Goal: Find specific page/section: Find specific page/section

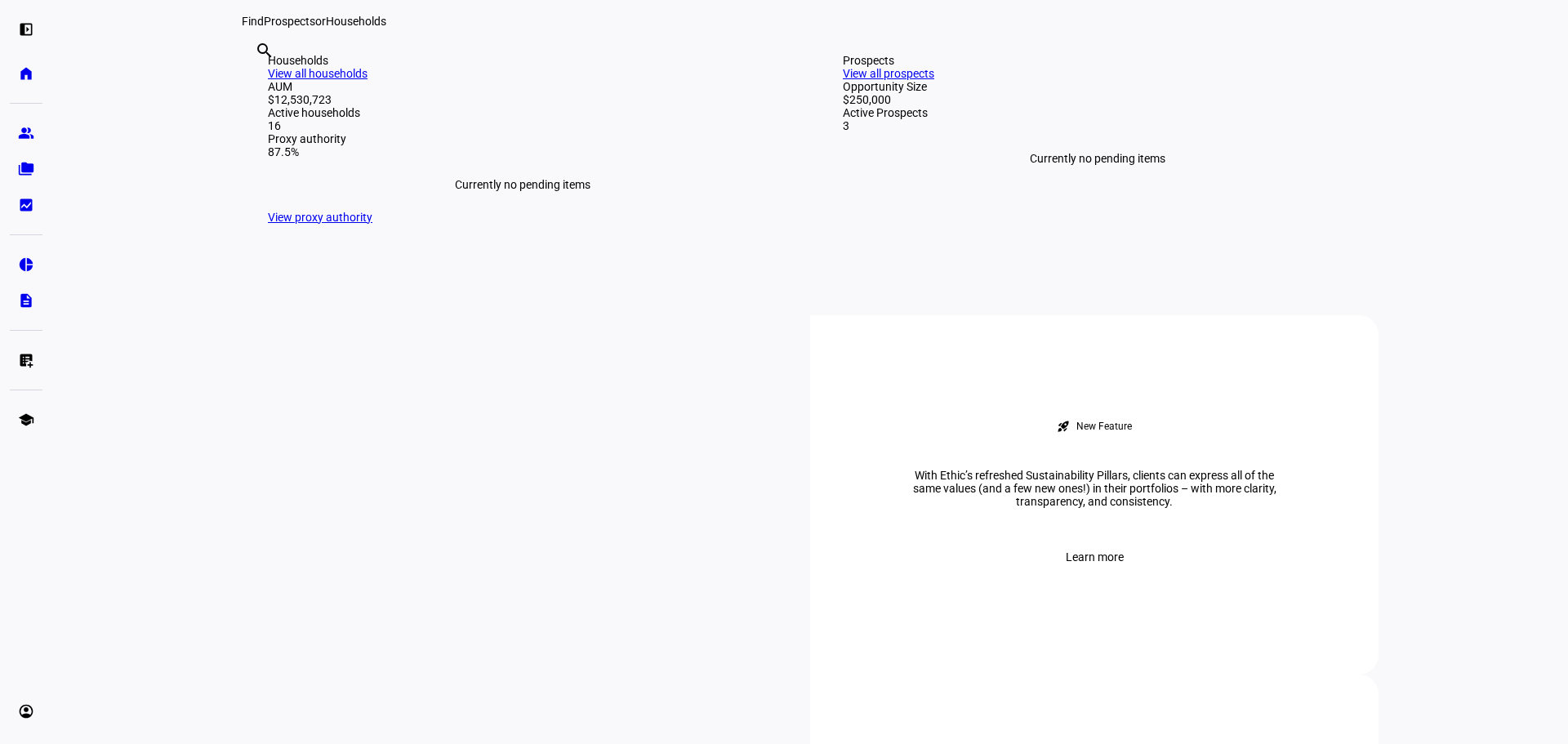
scroll to position [409, 0]
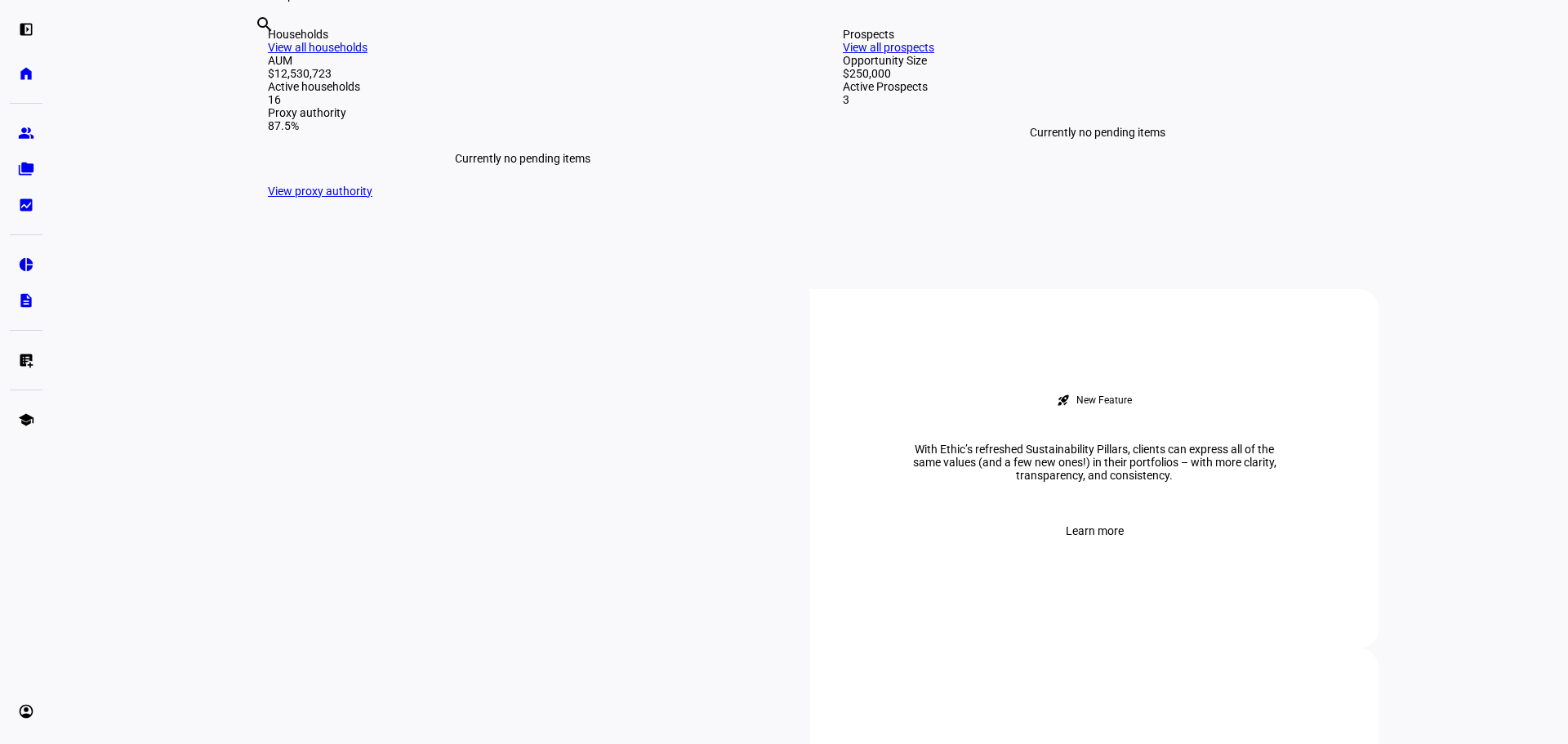
click at [258, 57] on input "text" at bounding box center [257, 46] width 4 height 20
type input "erakat"
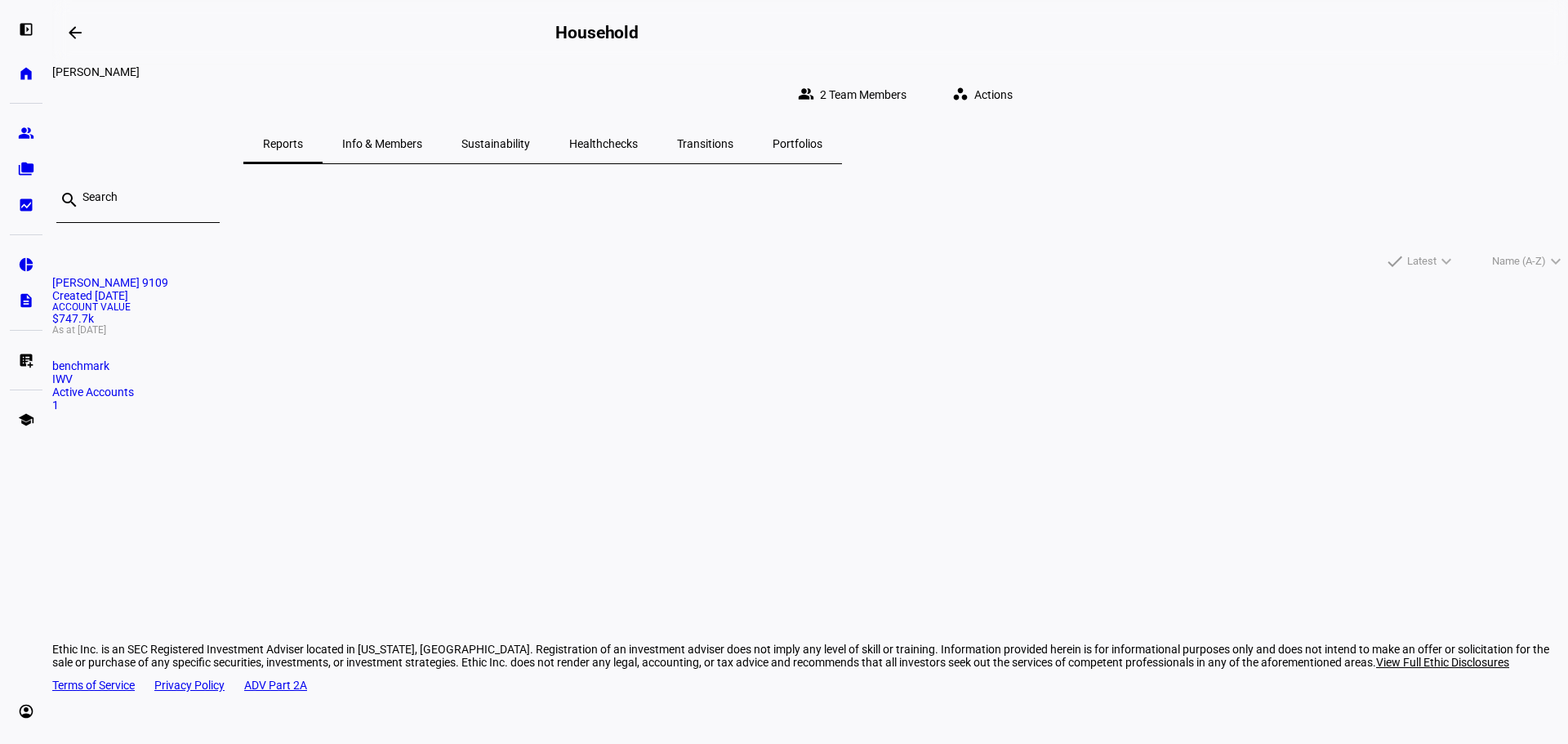
drag, startPoint x: 663, startPoint y: 308, endPoint x: 637, endPoint y: 209, distance: 102.4
click at [637, 209] on div "search" at bounding box center [810, 208] width 1516 height 61
click at [432, 331] on mat-card "[PERSON_NAME] 9109 Created [DATE] Account Value $747.7k As at [DATE] benchmark …" at bounding box center [810, 345] width 1516 height 136
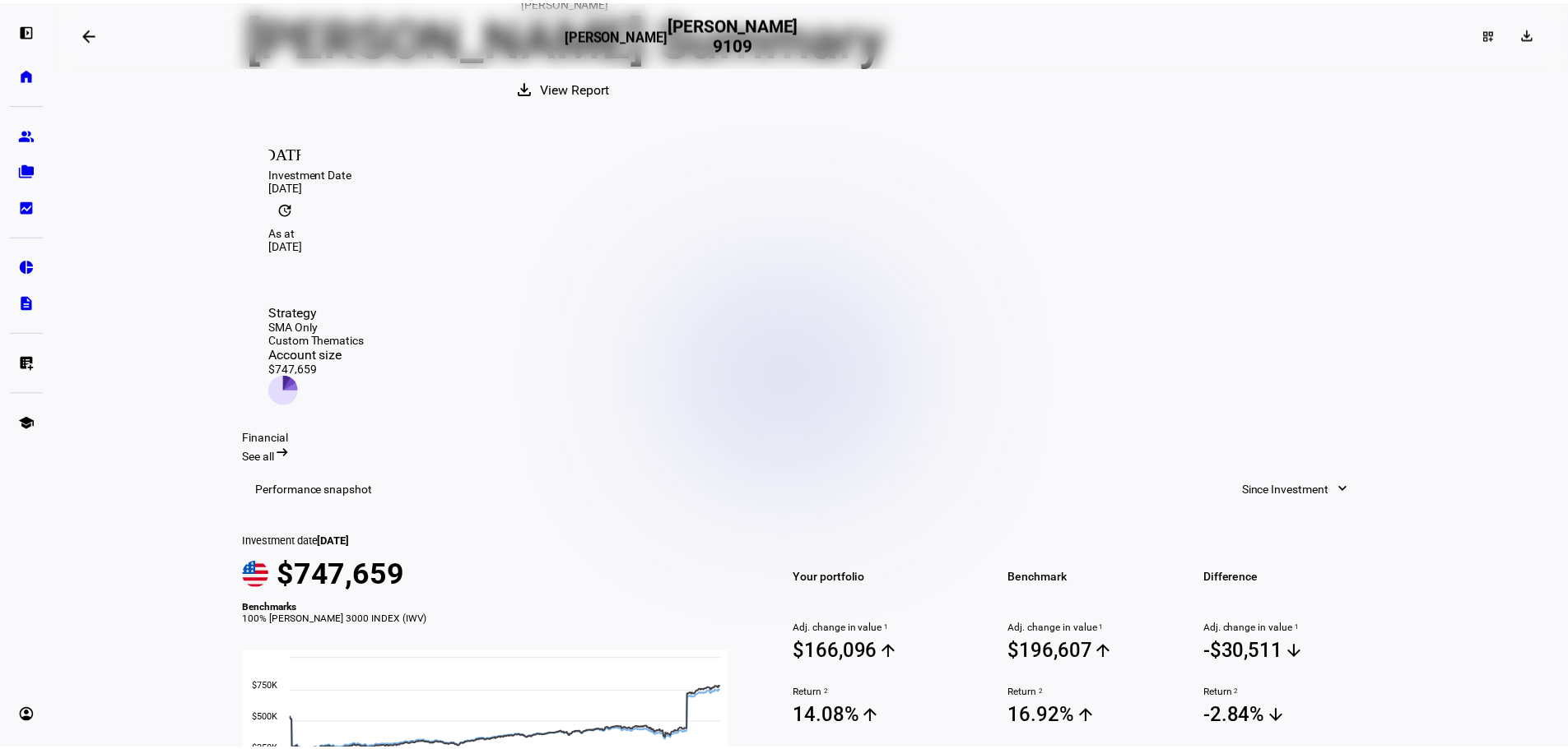
scroll to position [164, 0]
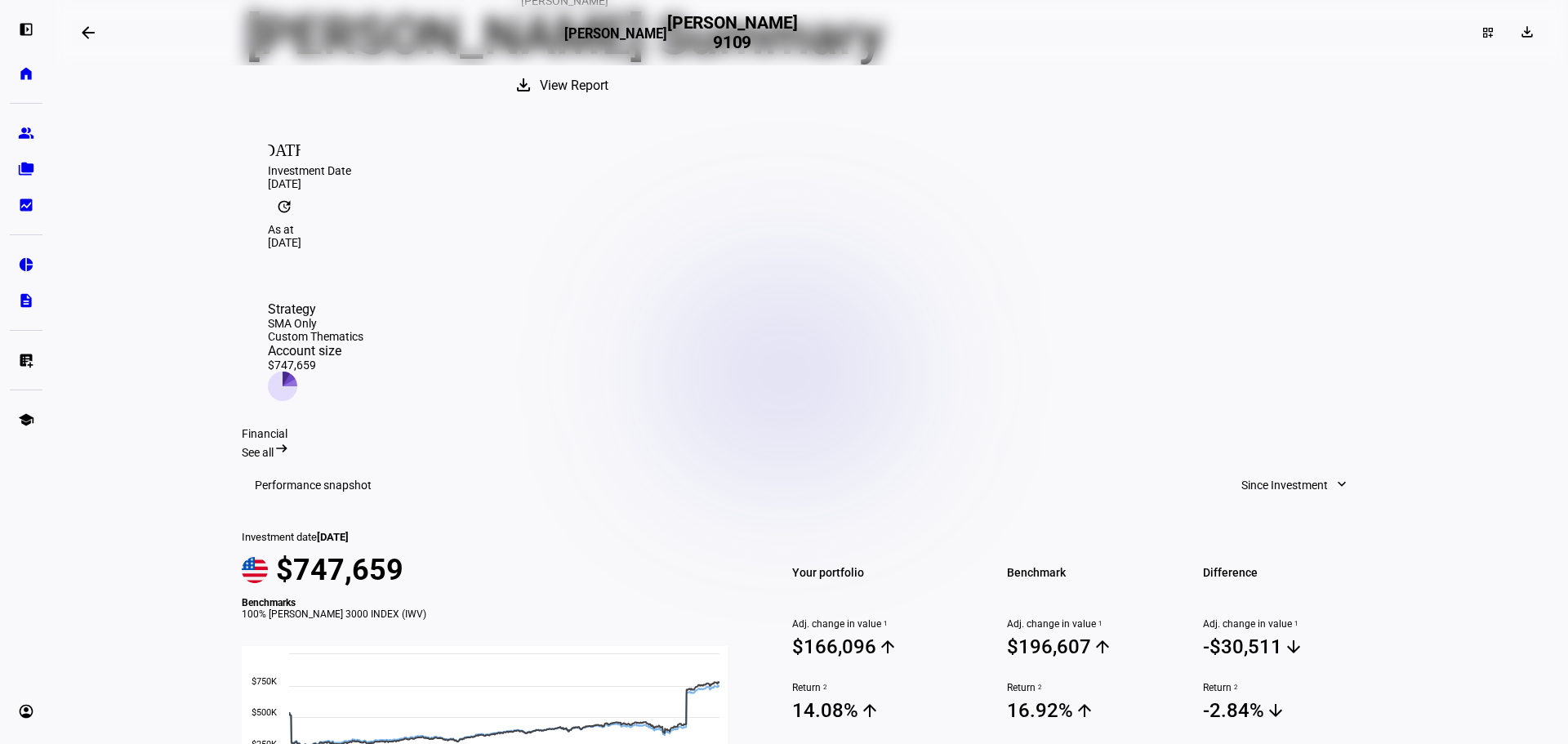
click at [609, 105] on span "View Report" at bounding box center [574, 86] width 69 height 39
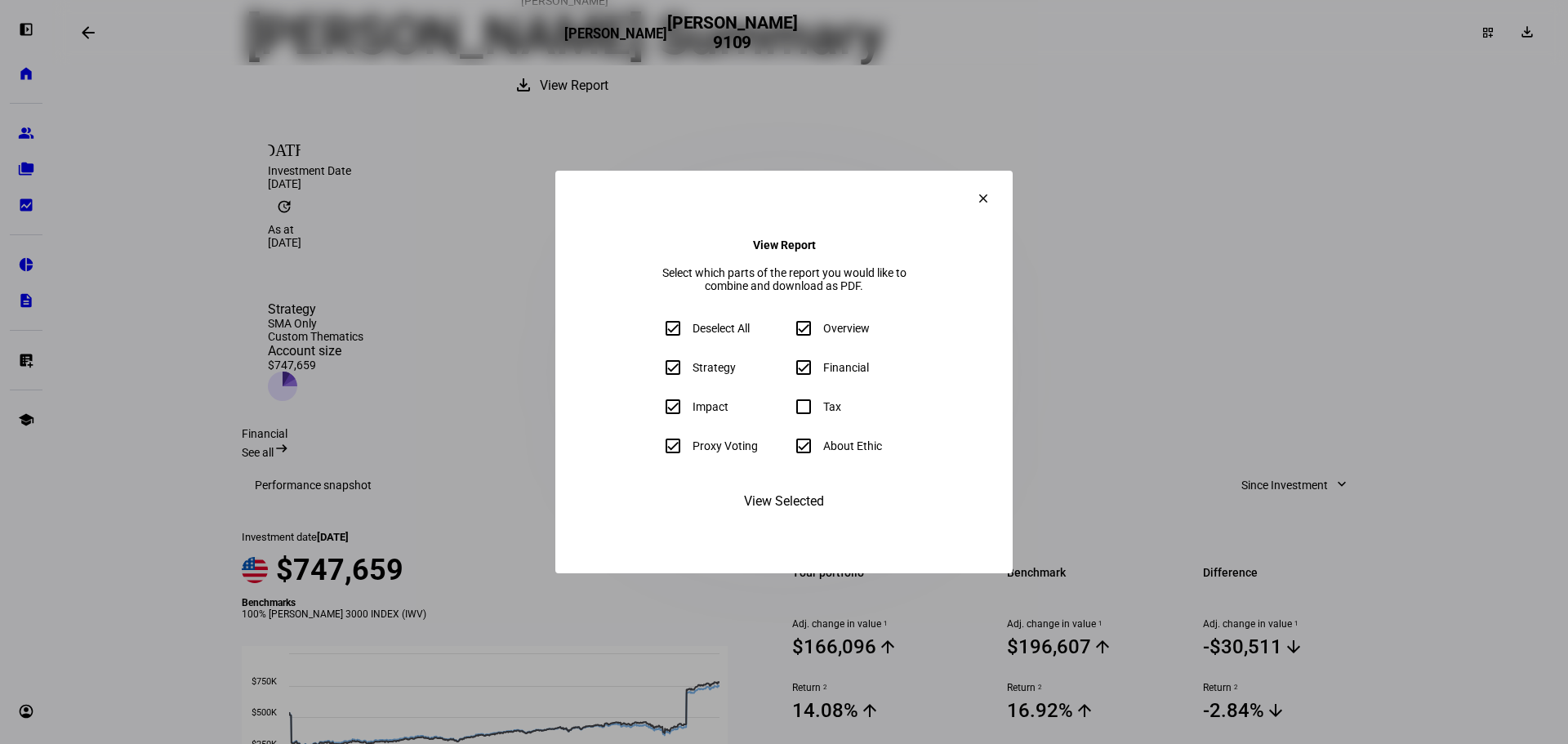
click at [811, 521] on span "View Selected" at bounding box center [784, 502] width 80 height 39
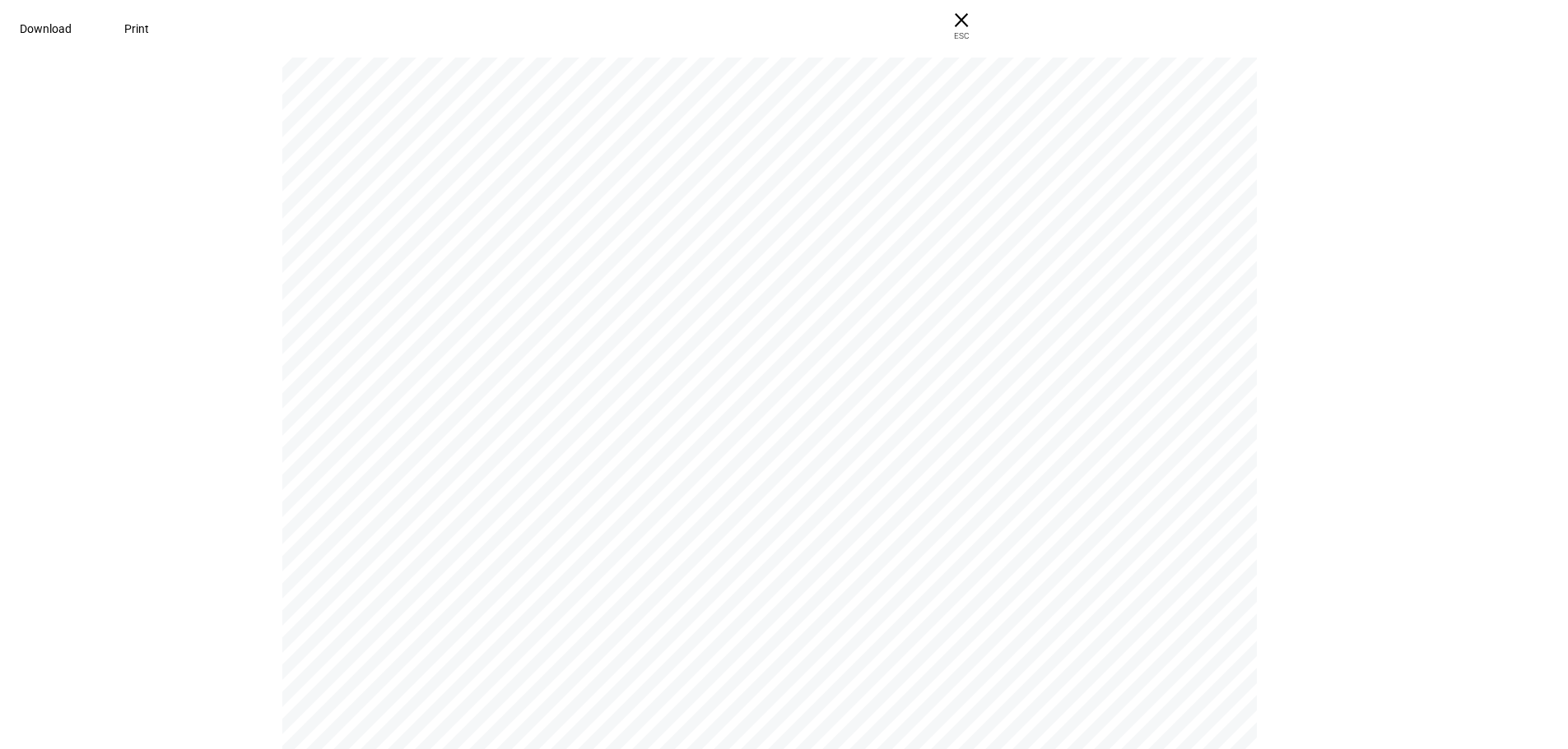
scroll to position [2879, 0]
